Goal: Task Accomplishment & Management: Use online tool/utility

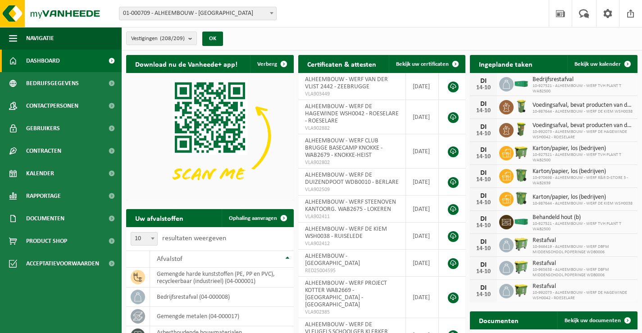
click at [268, 11] on span at bounding box center [271, 13] width 9 height 12
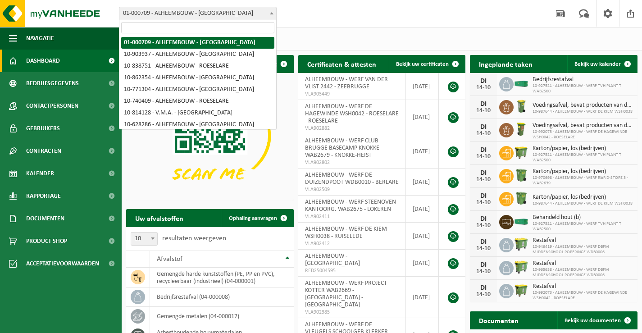
click at [238, 26] on input "search" at bounding box center [197, 27] width 153 height 11
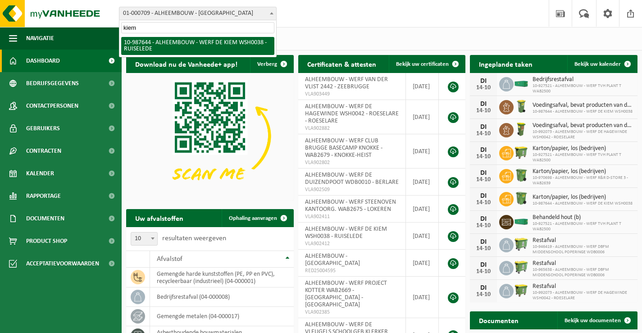
type input "kiem"
select select "167293"
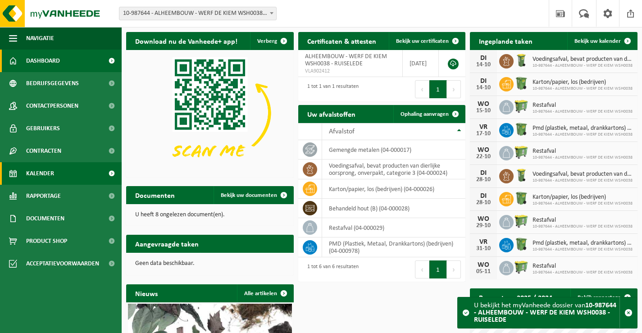
click at [43, 172] on span "Kalender" at bounding box center [40, 173] width 28 height 23
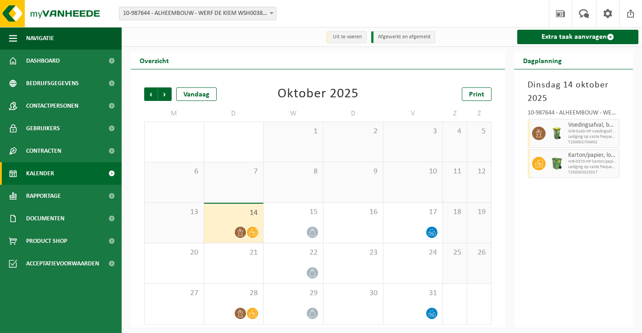
scroll to position [1, 0]
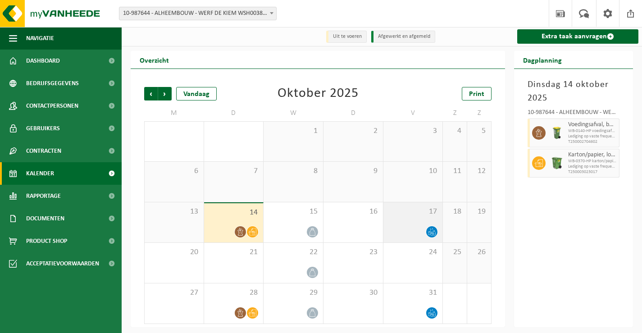
click at [397, 214] on span "17" at bounding box center [413, 212] width 50 height 10
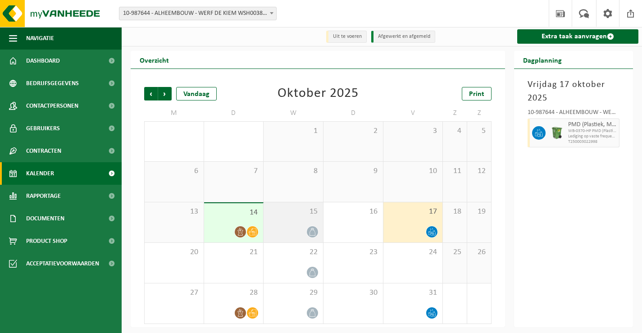
click at [286, 214] on span "15" at bounding box center [293, 212] width 50 height 10
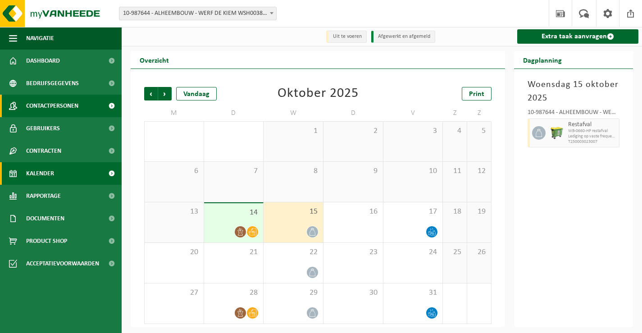
click at [48, 105] on span "Contactpersonen" at bounding box center [52, 106] width 52 height 23
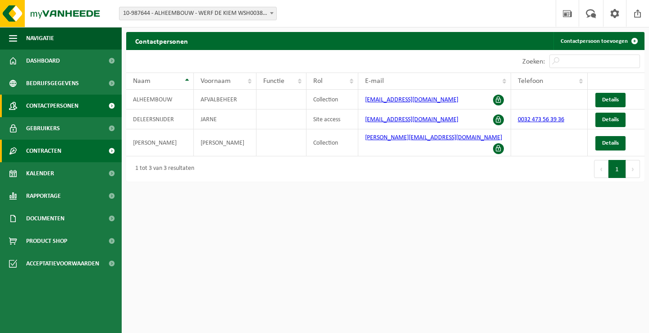
click at [45, 151] on span "Contracten" at bounding box center [43, 151] width 35 height 23
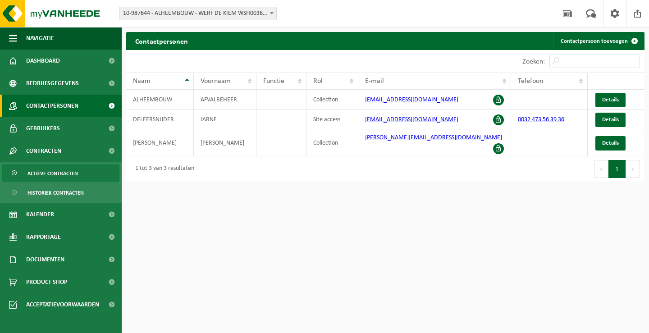
click at [45, 171] on span "Actieve contracten" at bounding box center [52, 173] width 50 height 17
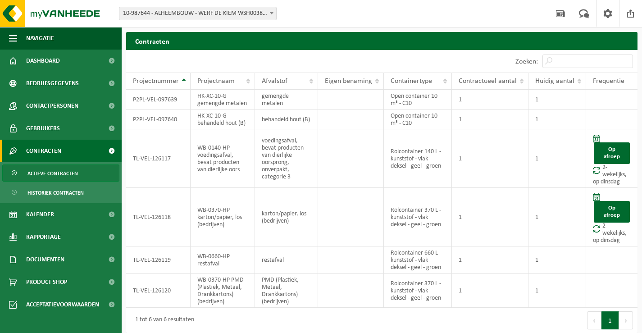
click at [272, 14] on b at bounding box center [272, 13] width 4 height 2
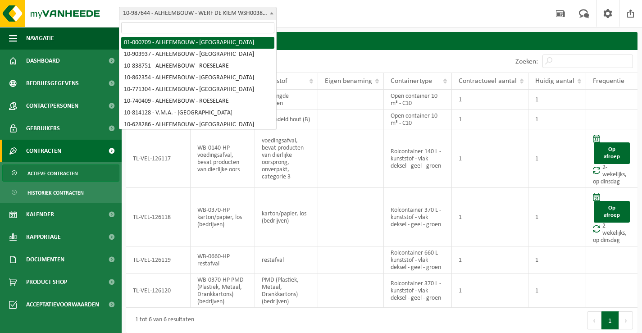
select select "84"
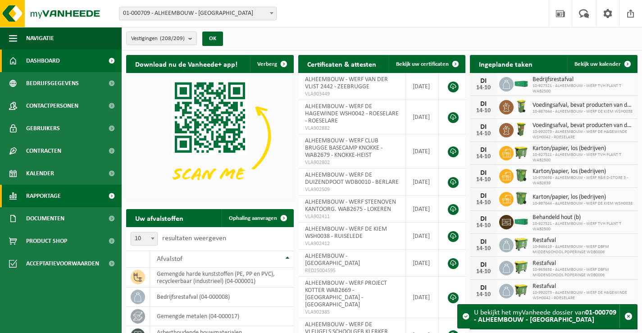
click at [45, 195] on span "Rapportage" at bounding box center [43, 196] width 35 height 23
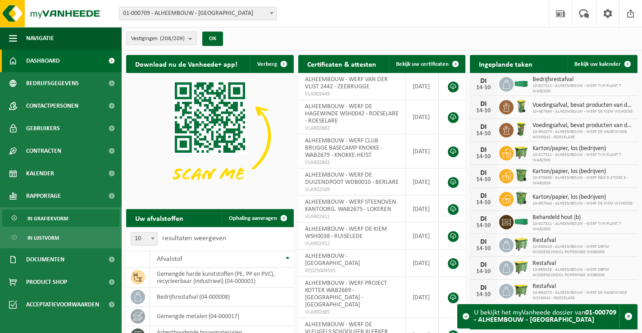
click at [49, 218] on span "In grafiekvorm" at bounding box center [47, 218] width 41 height 17
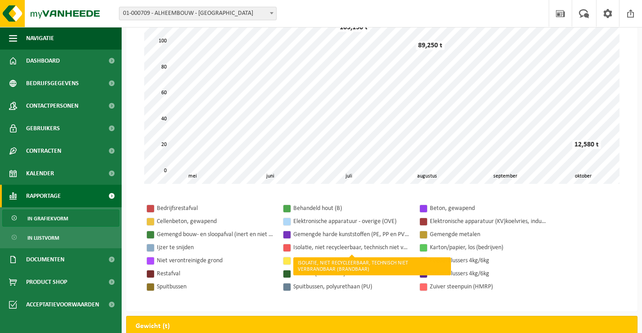
scroll to position [45, 0]
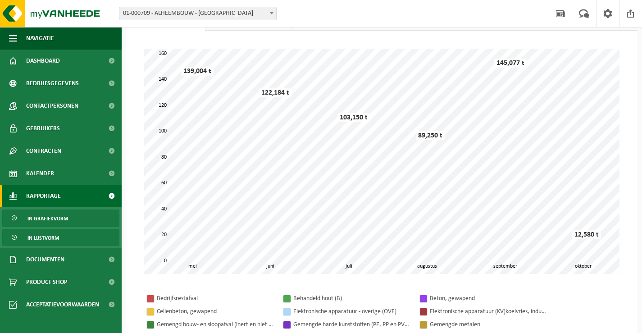
click at [45, 237] on span "In lijstvorm" at bounding box center [43, 237] width 32 height 17
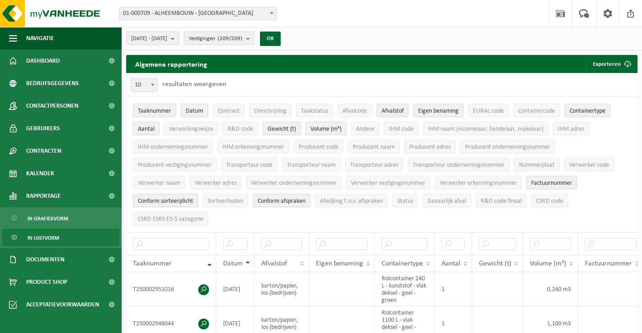
click at [148, 110] on span "Taaknummer" at bounding box center [154, 111] width 33 height 7
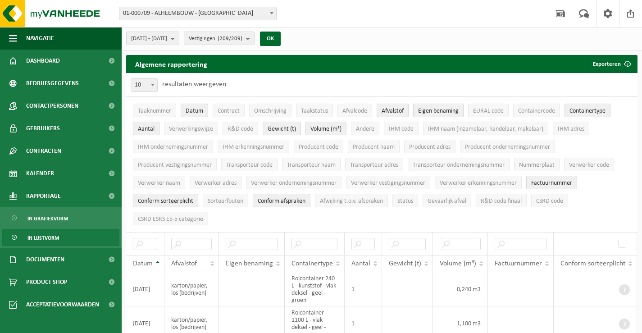
click at [436, 110] on span "Eigen benaming" at bounding box center [438, 111] width 41 height 7
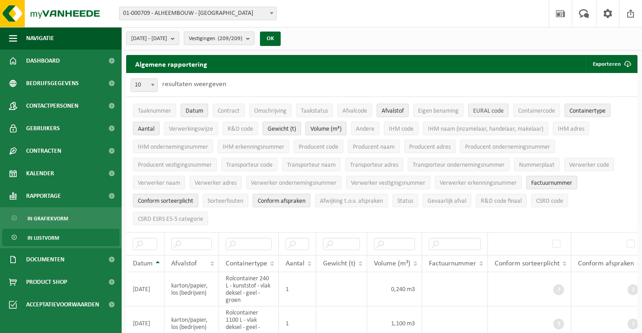
click at [481, 109] on span "EURAL code" at bounding box center [488, 111] width 31 height 7
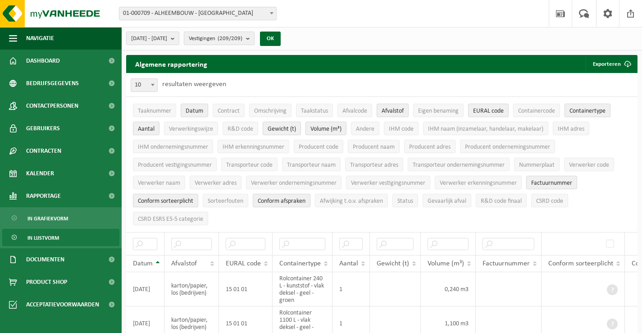
click at [589, 109] on span "Containertype" at bounding box center [587, 111] width 36 height 7
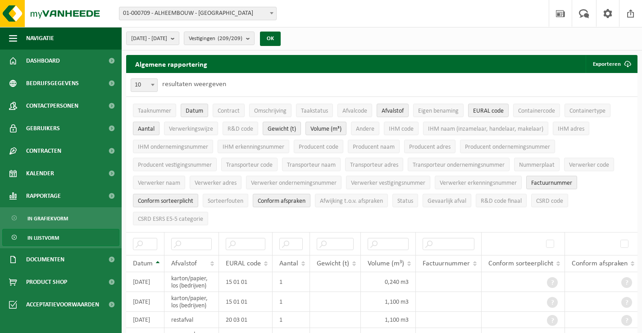
click at [151, 129] on span "Aantal" at bounding box center [146, 129] width 17 height 7
click at [189, 127] on span "Verwerkingswijze" at bounding box center [191, 129] width 44 height 7
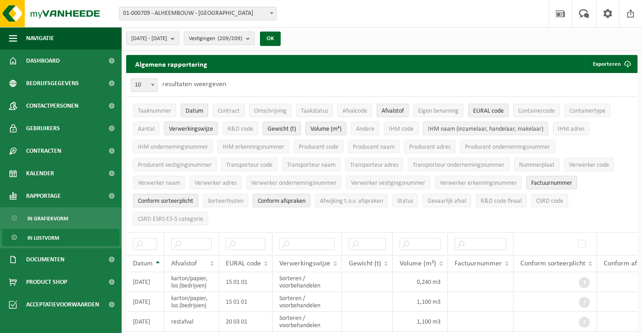
click at [446, 129] on span "IHM naam (inzamelaar, handelaar, makelaar)" at bounding box center [485, 129] width 115 height 7
click at [569, 127] on span "IHM adres" at bounding box center [571, 129] width 27 height 7
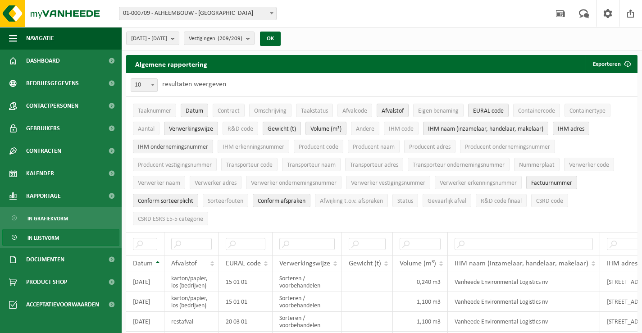
click at [174, 145] on span "IHM ondernemingsnummer" at bounding box center [173, 147] width 70 height 7
click at [241, 148] on span "IHM erkenningsnummer" at bounding box center [253, 147] width 62 height 7
click at [382, 148] on span "Producent naam" at bounding box center [374, 147] width 42 height 7
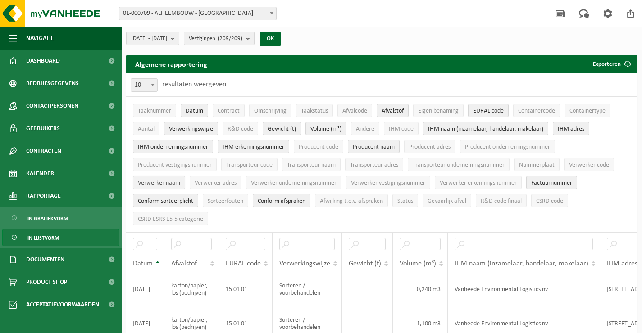
click at [167, 182] on span "Verwerker naam" at bounding box center [159, 183] width 42 height 7
click at [210, 183] on span "Verwerker adres" at bounding box center [216, 183] width 42 height 7
click at [284, 185] on button "Verwerker ondernemingsnummer" at bounding box center [293, 183] width 95 height 14
click at [457, 181] on span "Verwerker erkenningsnummer" at bounding box center [478, 183] width 77 height 7
click at [549, 180] on span "Factuurnummer" at bounding box center [551, 183] width 41 height 7
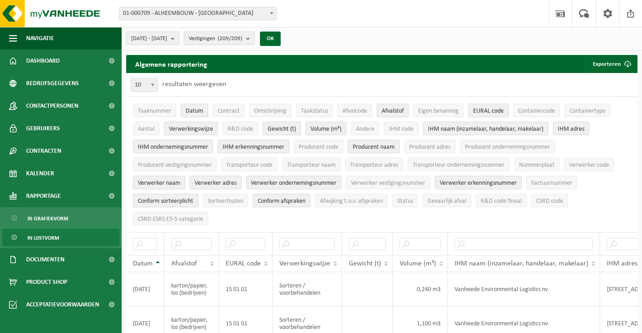
click at [178, 199] on span "Conform sorteerplicht" at bounding box center [165, 201] width 55 height 7
click at [279, 198] on span "Conform afspraken" at bounding box center [282, 201] width 48 height 7
click at [174, 216] on span "CSRD ESRS E5-5 categorie" at bounding box center [170, 219] width 65 height 7
click at [179, 39] on b "submit" at bounding box center [175, 38] width 8 height 13
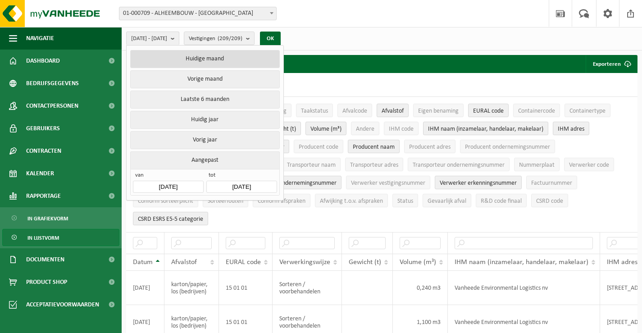
click at [194, 57] on button "Huidige maand" at bounding box center [204, 59] width 149 height 18
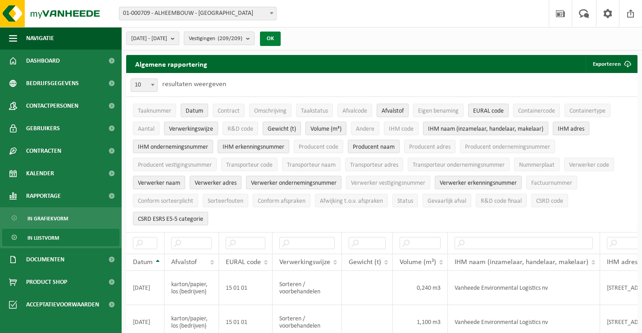
click at [281, 37] on button "OK" at bounding box center [270, 39] width 21 height 14
click at [613, 65] on button "Exporteren" at bounding box center [610, 64] width 51 height 18
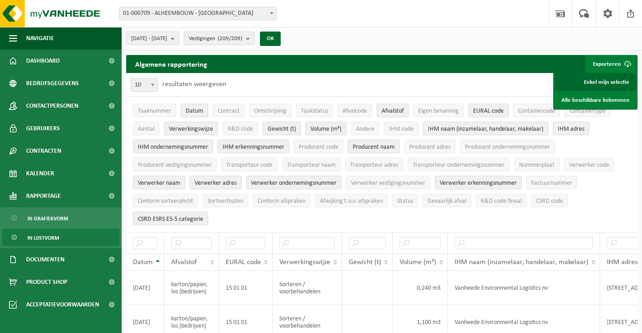
click at [601, 78] on link "Enkel mijn selectie" at bounding box center [595, 82] width 82 height 18
click at [161, 198] on span "Conform sorteerplicht" at bounding box center [165, 201] width 55 height 7
click at [281, 40] on button "OK" at bounding box center [270, 39] width 21 height 14
click at [602, 82] on link "Enkel mijn selectie" at bounding box center [595, 82] width 82 height 18
